Goal: Task Accomplishment & Management: Manage account settings

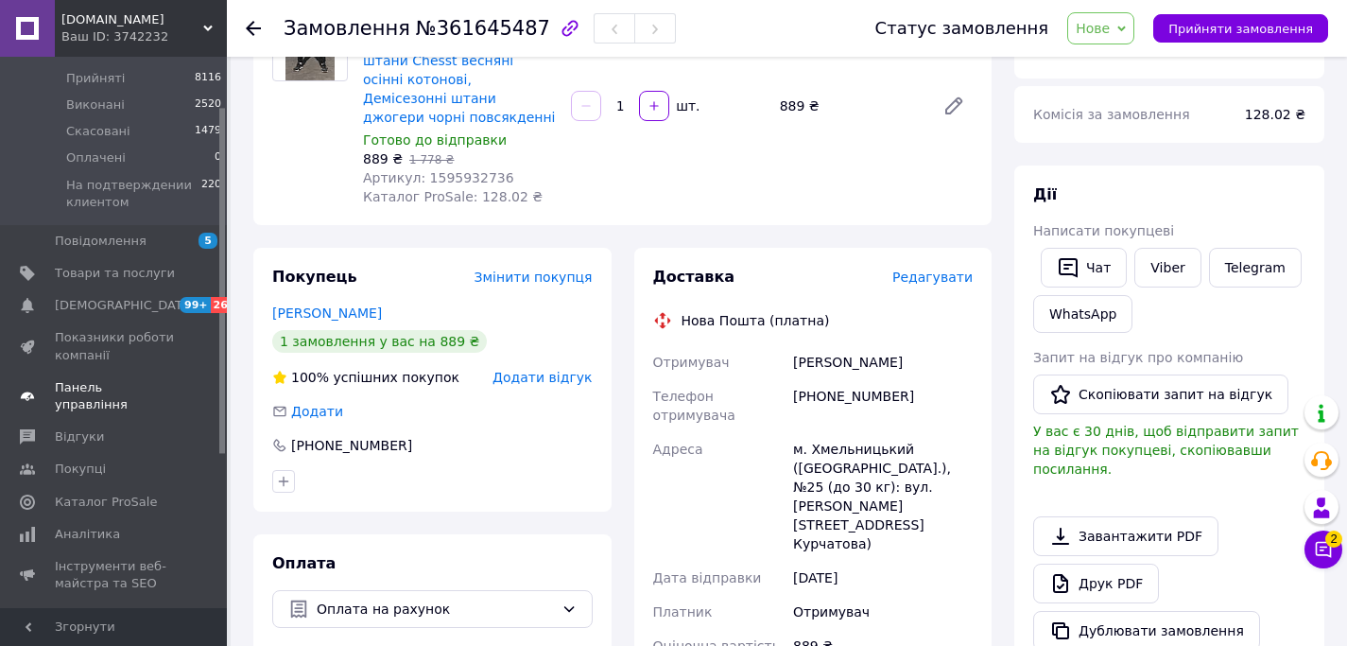
scroll to position [173, 0]
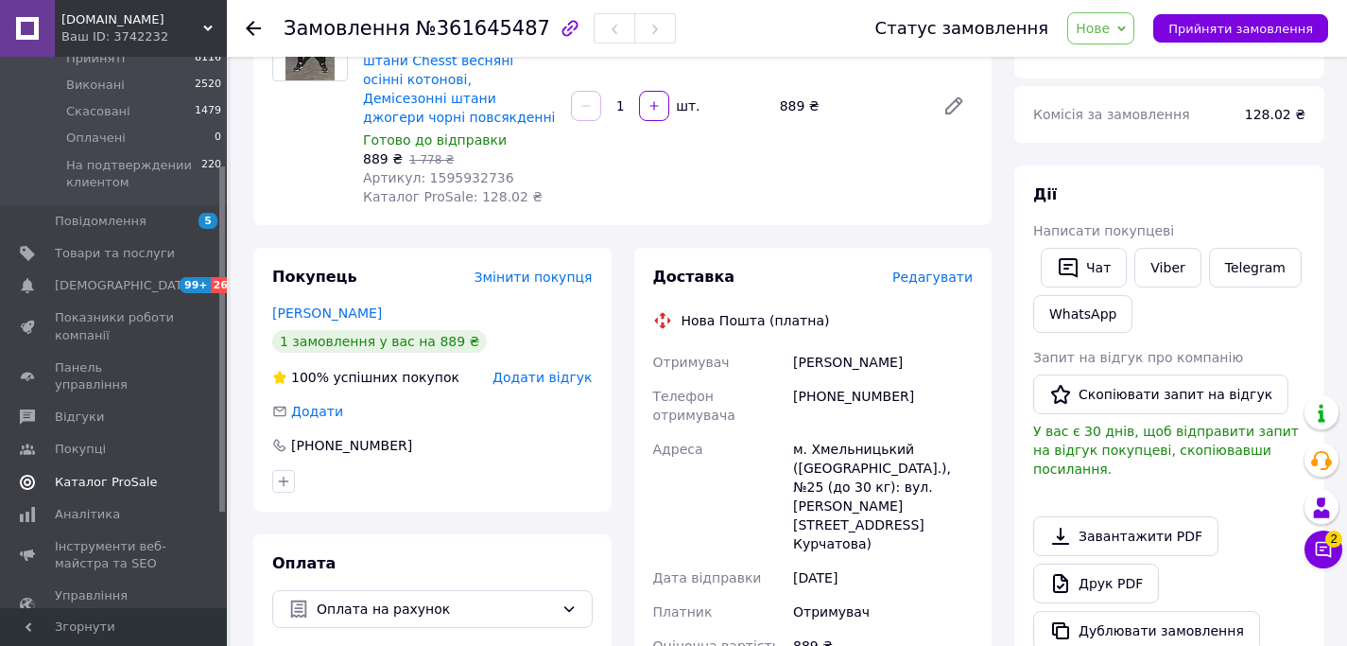
click at [188, 474] on span at bounding box center [201, 482] width 52 height 17
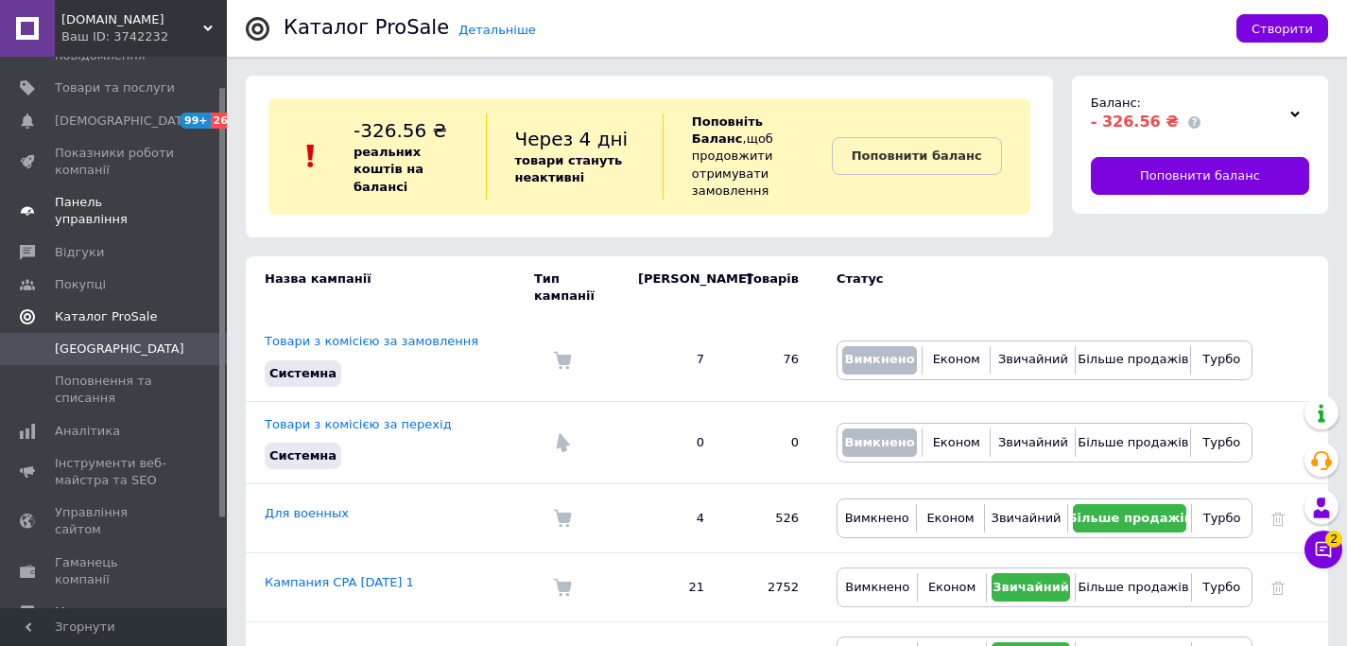
scroll to position [13, 0]
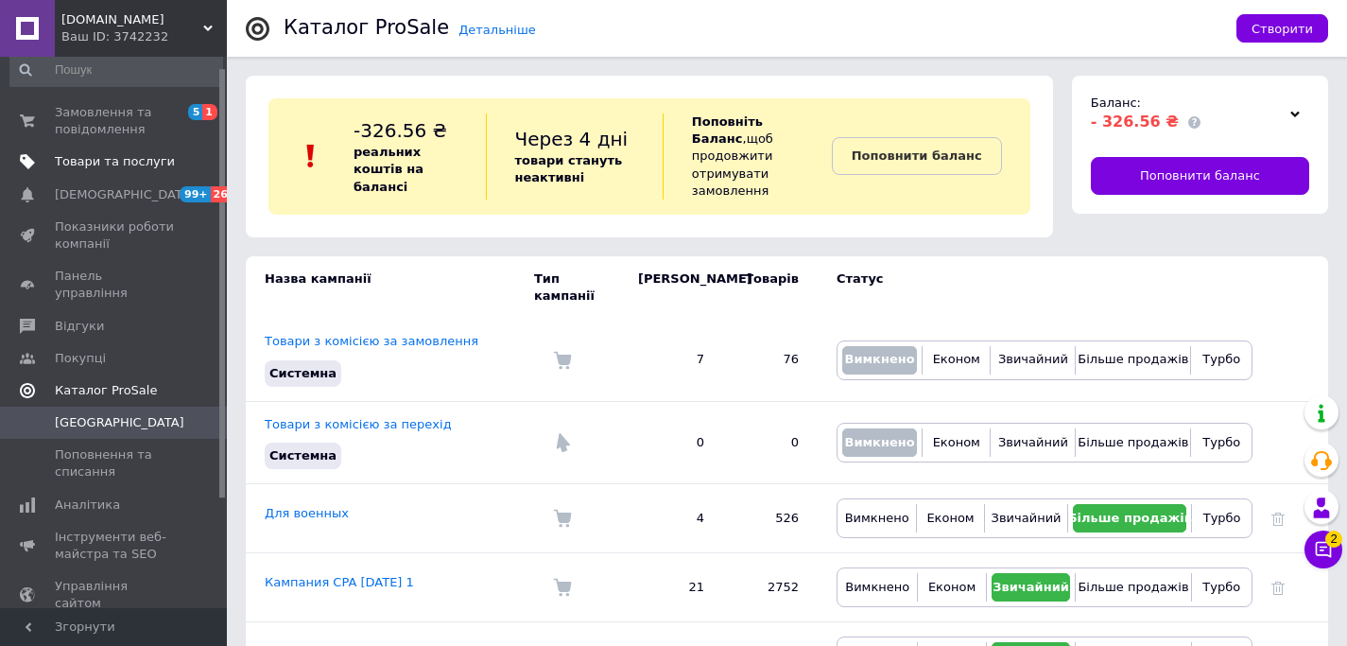
click at [149, 155] on span "Товари та послуги" at bounding box center [115, 161] width 120 height 17
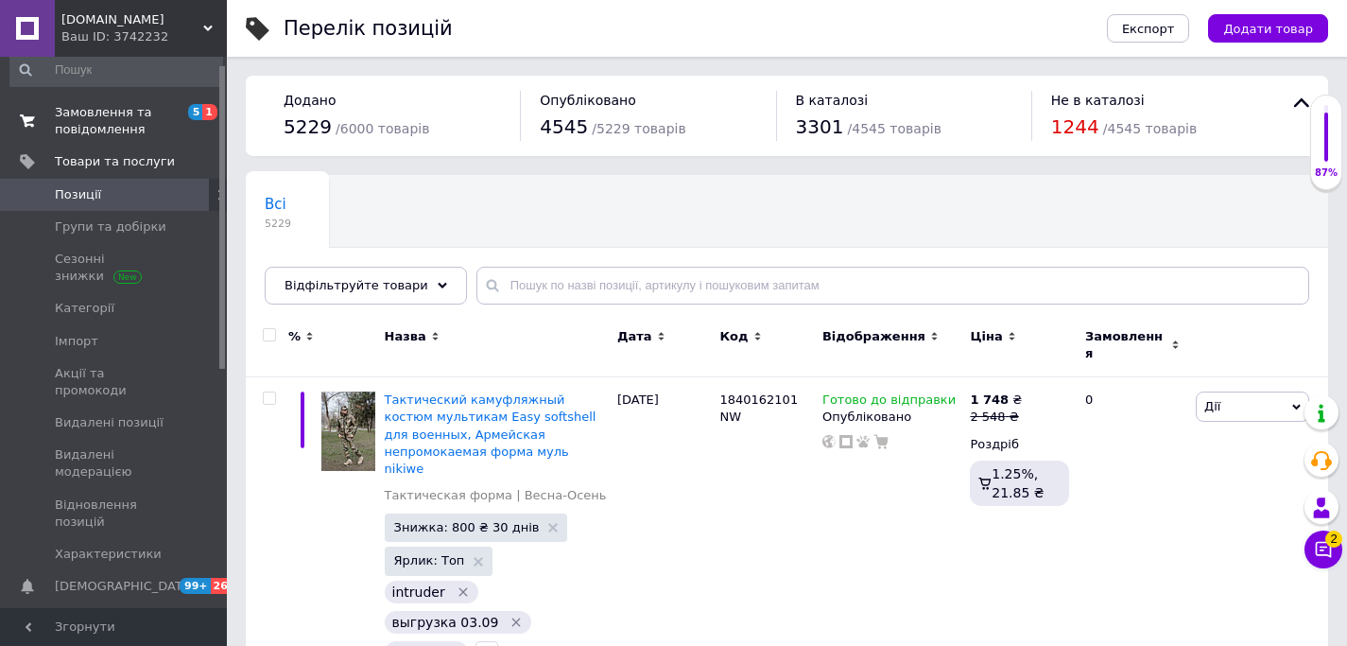
click at [152, 119] on span "Замовлення та повідомлення" at bounding box center [115, 121] width 120 height 34
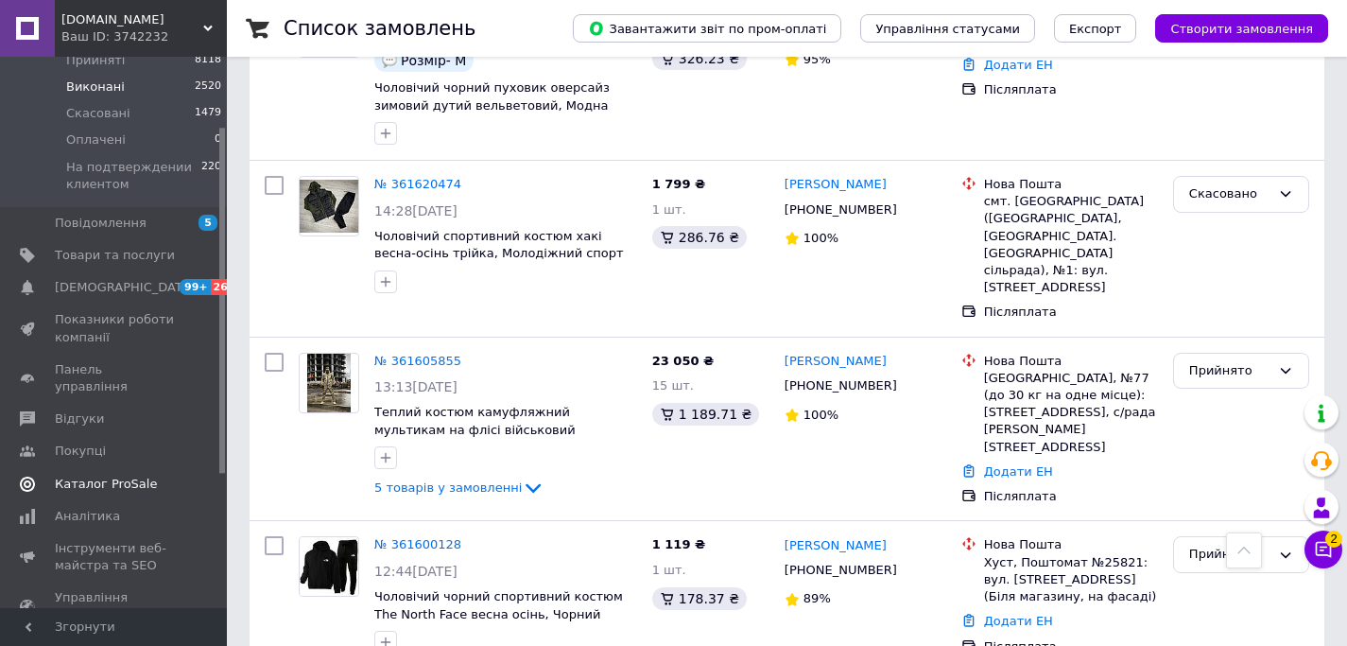
scroll to position [267, 0]
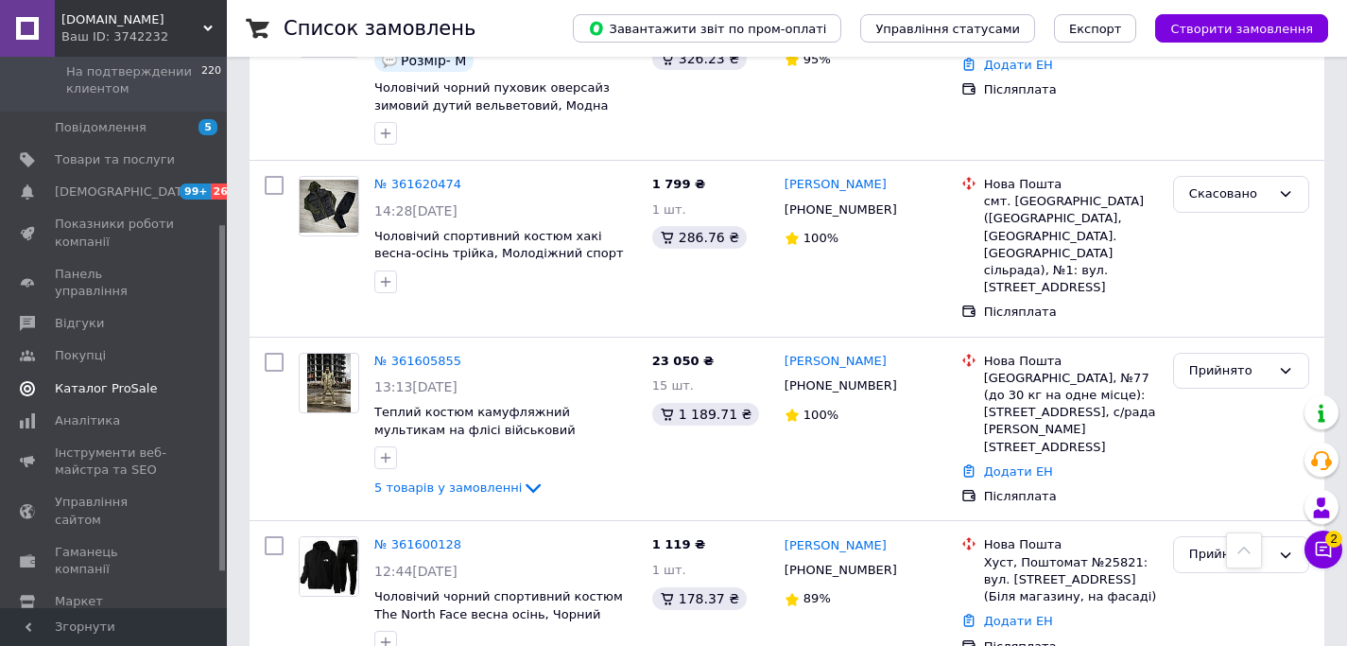
click at [141, 380] on span "Каталог ProSale" at bounding box center [106, 388] width 102 height 17
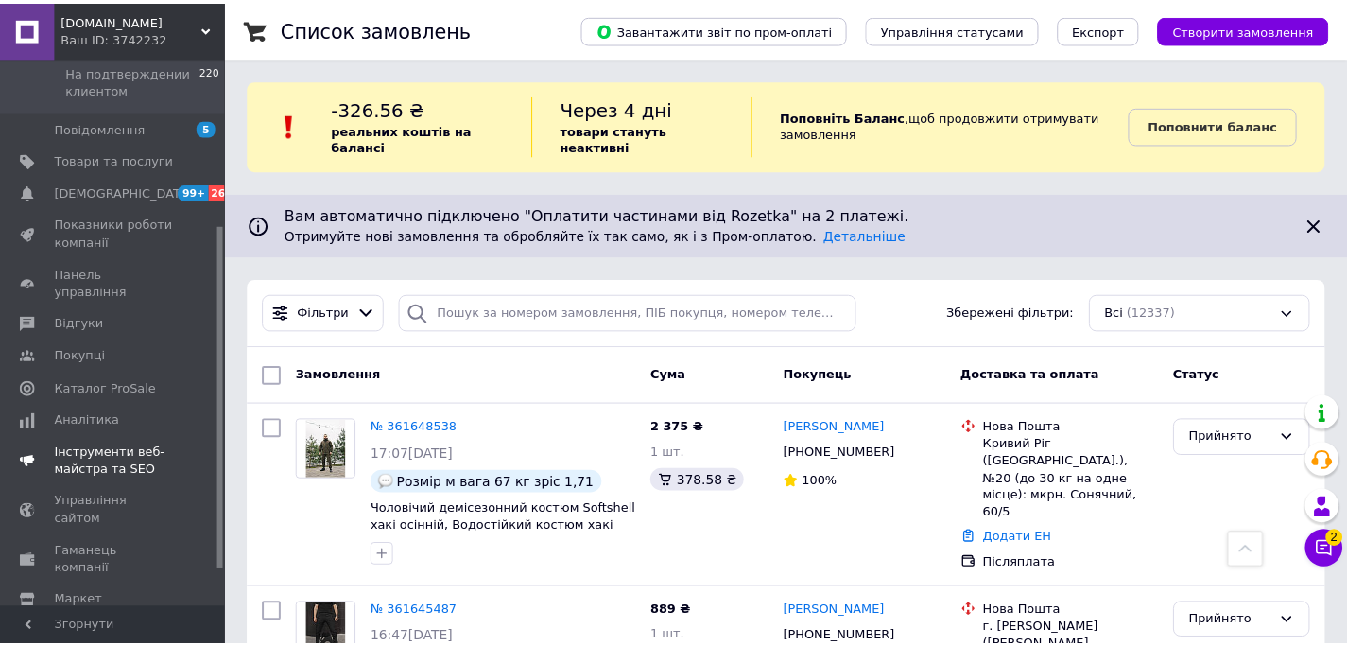
scroll to position [154, 0]
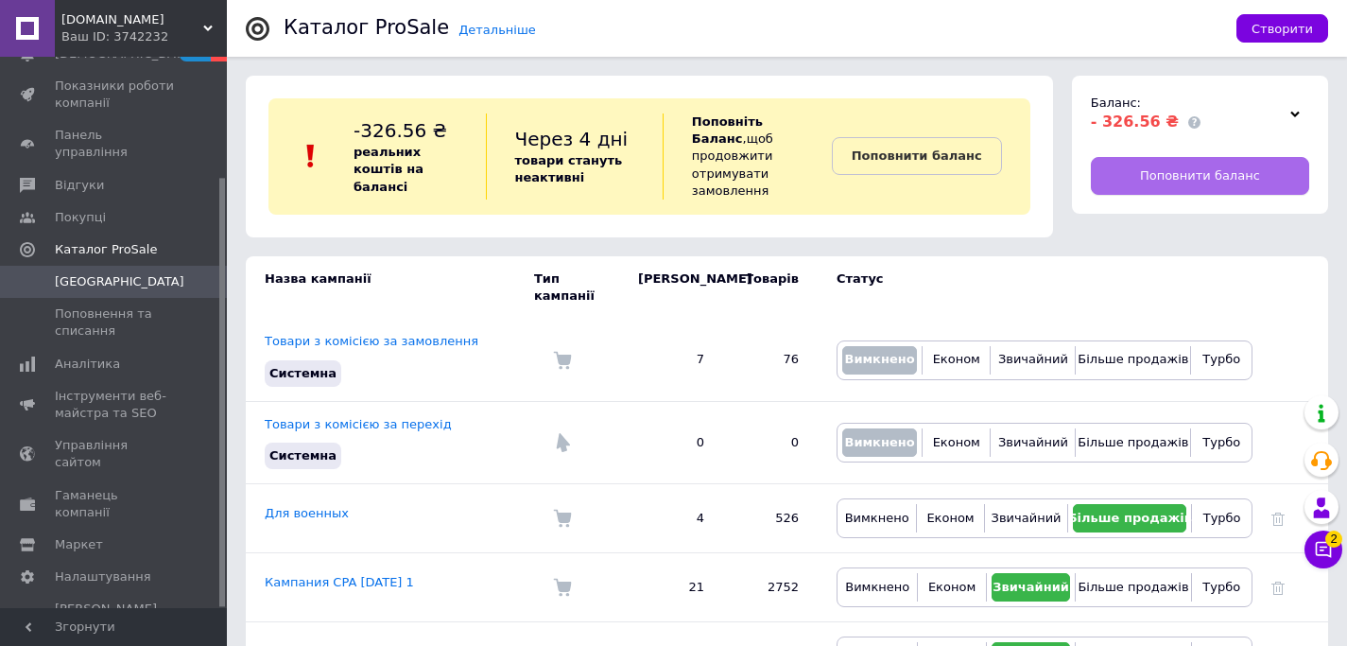
click at [1184, 185] on link "Поповнити баланс" at bounding box center [1200, 176] width 218 height 38
